Goal: Task Accomplishment & Management: Use online tool/utility

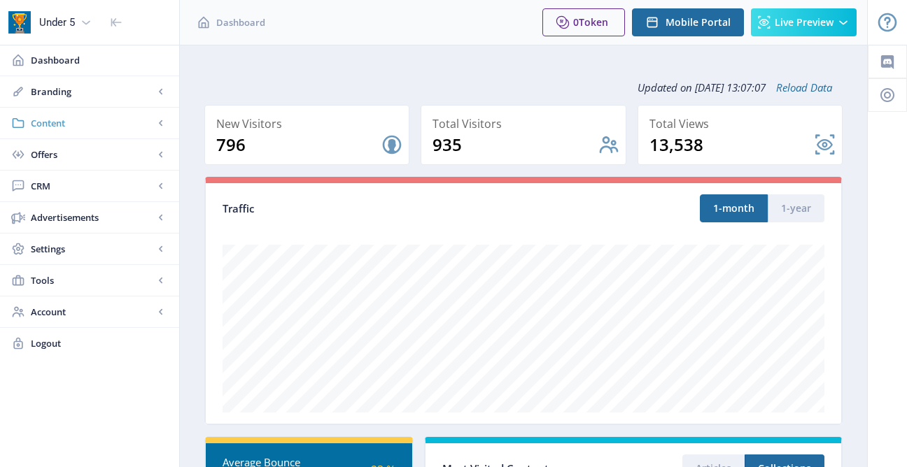
click at [146, 118] on span "Content" at bounding box center [92, 123] width 123 height 14
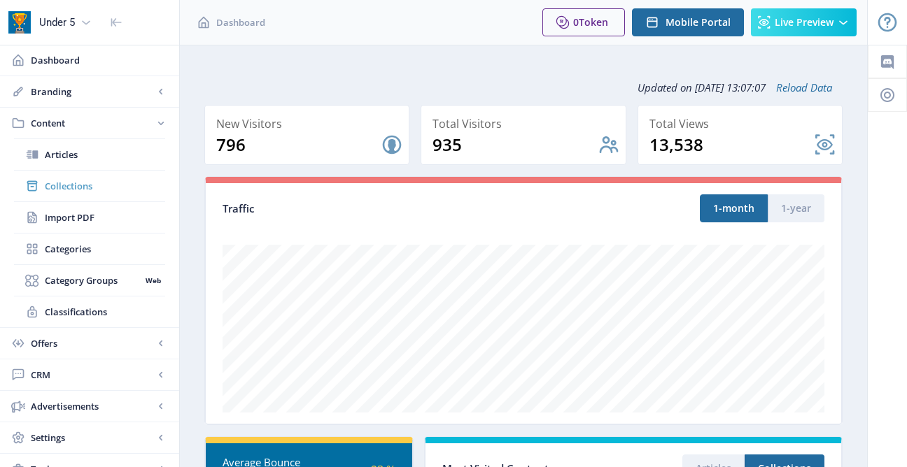
click at [86, 182] on span "Collections" at bounding box center [105, 186] width 120 height 14
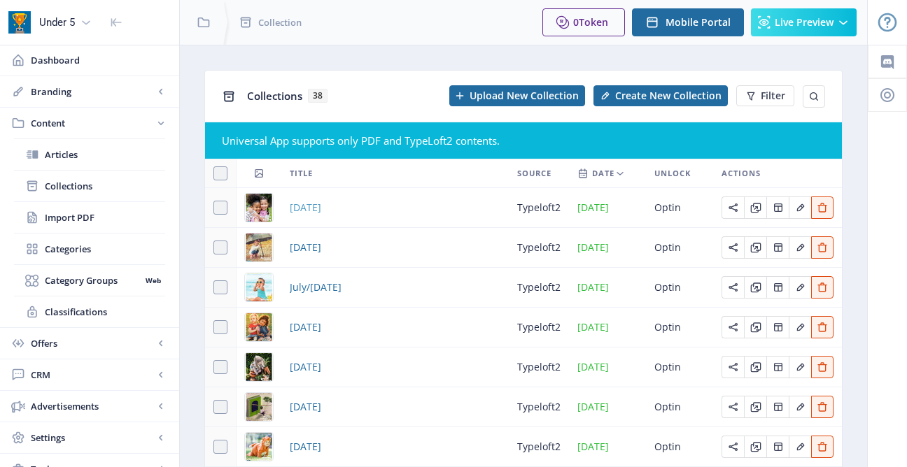
click at [309, 206] on span "[DATE]" at bounding box center [305, 207] width 31 height 17
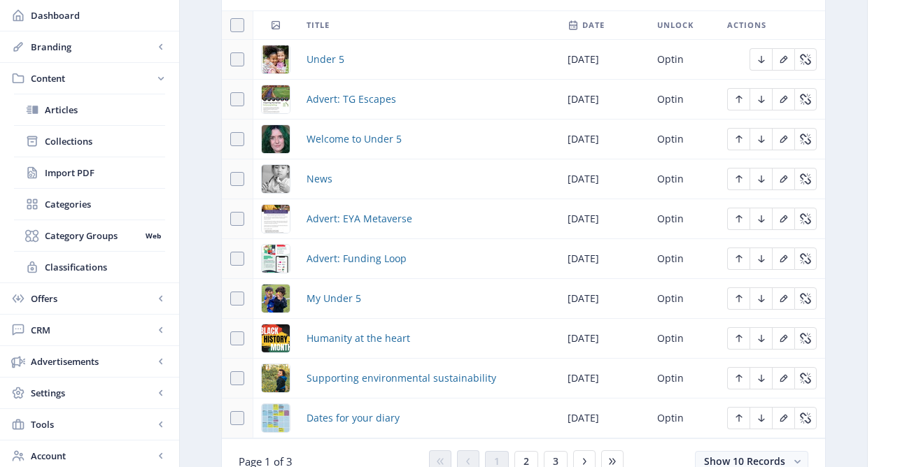
scroll to position [699, 0]
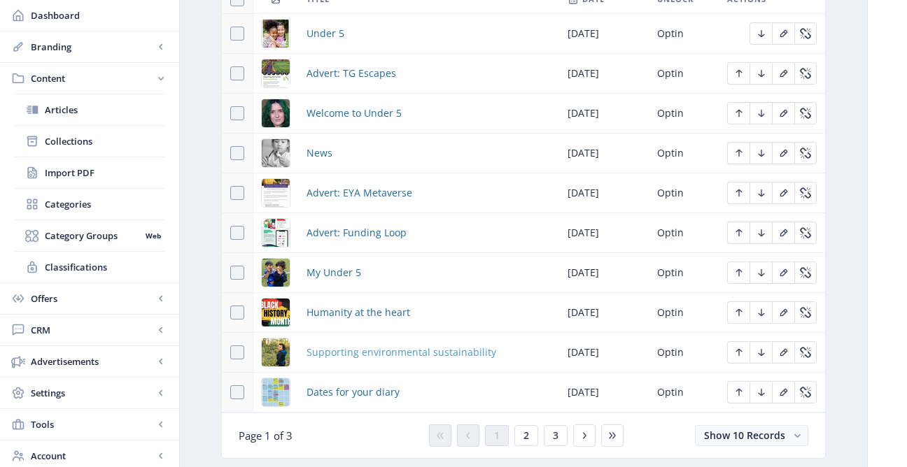
click at [378, 355] on span "Supporting environmental sustainability" at bounding box center [401, 352] width 190 height 17
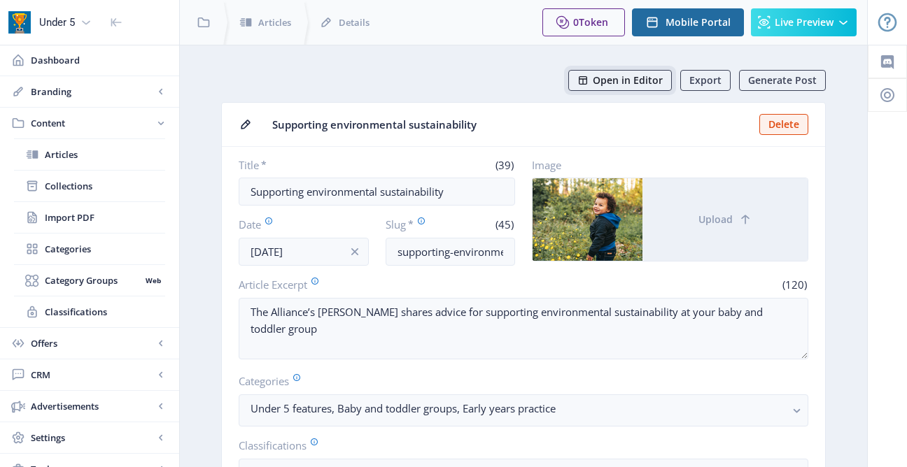
click at [632, 85] on span "Open in Editor" at bounding box center [628, 80] width 70 height 11
